Goal: Find specific page/section: Find specific page/section

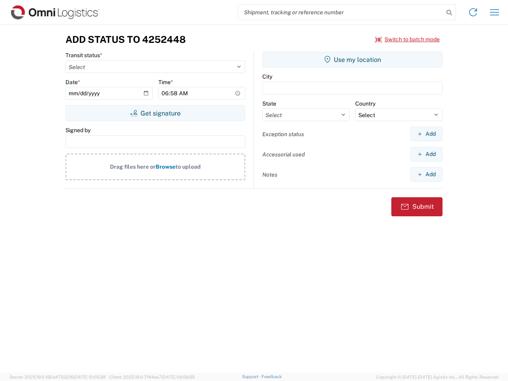
click at [341, 12] on input "search" at bounding box center [340, 12] width 205 height 15
click at [449, 13] on icon at bounding box center [448, 12] width 11 height 11
click at [473, 12] on icon at bounding box center [472, 12] width 13 height 13
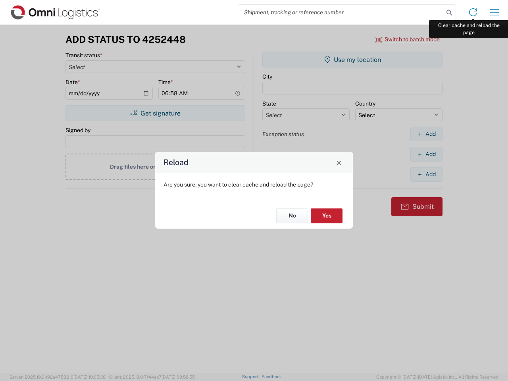
click at [494, 12] on div "Reload Are you sure, you want to clear cache and reload the page? No Yes" at bounding box center [254, 190] width 508 height 381
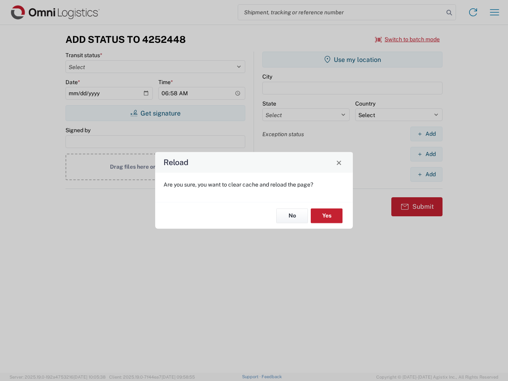
click at [407, 39] on div "Reload Are you sure, you want to clear cache and reload the page? No Yes" at bounding box center [254, 190] width 508 height 381
click at [155, 113] on div "Reload Are you sure, you want to clear cache and reload the page? No Yes" at bounding box center [254, 190] width 508 height 381
click at [352, 59] on div "Reload Are you sure, you want to clear cache and reload the page? No Yes" at bounding box center [254, 190] width 508 height 381
click at [426, 134] on div "Reload Are you sure, you want to clear cache and reload the page? No Yes" at bounding box center [254, 190] width 508 height 381
click at [426, 154] on div "Reload Are you sure, you want to clear cache and reload the page? No Yes" at bounding box center [254, 190] width 508 height 381
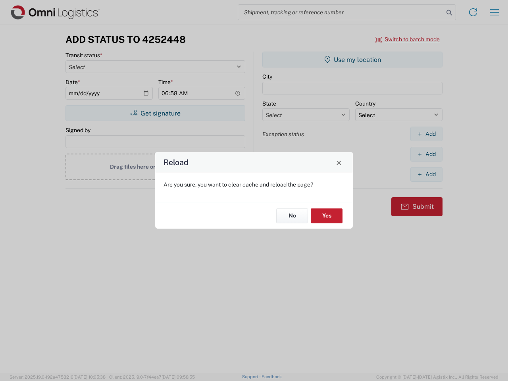
click at [426, 174] on div "Reload Are you sure, you want to clear cache and reload the page? No Yes" at bounding box center [254, 190] width 508 height 381
